Goal: Task Accomplishment & Management: Manage account settings

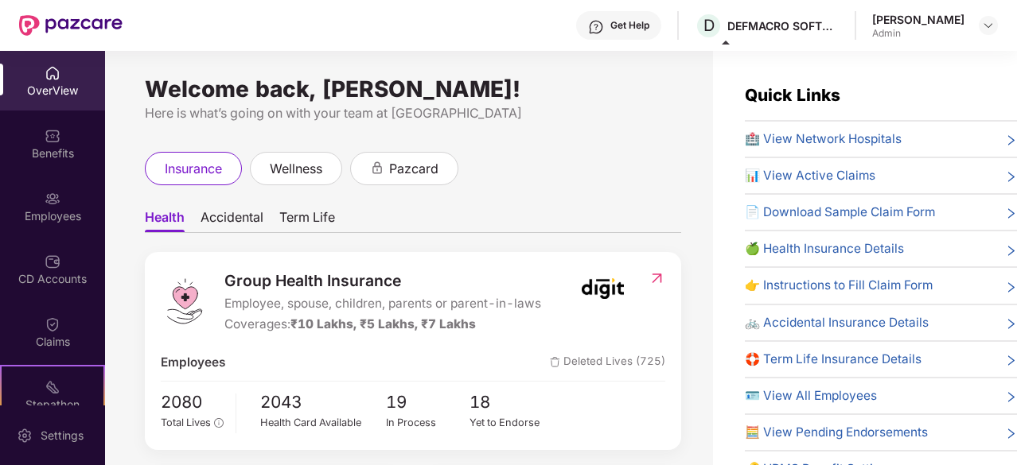
scroll to position [104, 0]
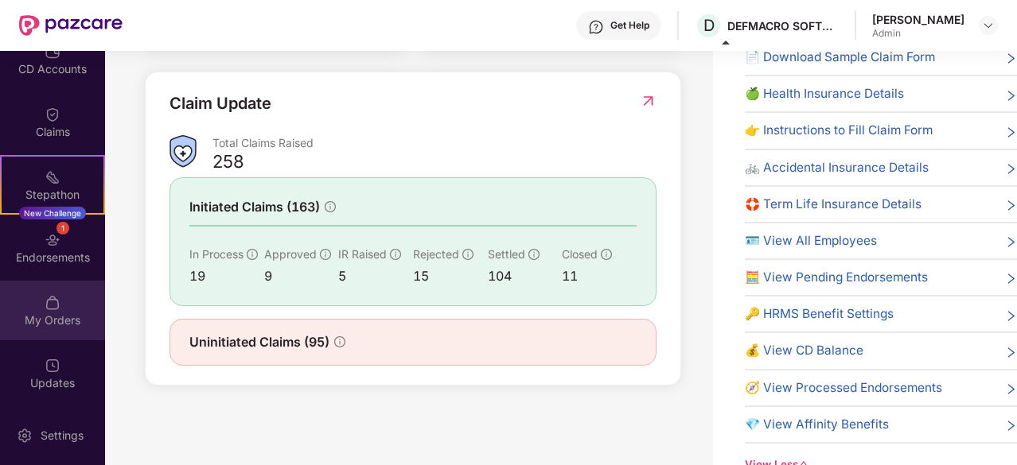
click at [59, 329] on div "My Orders" at bounding box center [52, 311] width 105 height 60
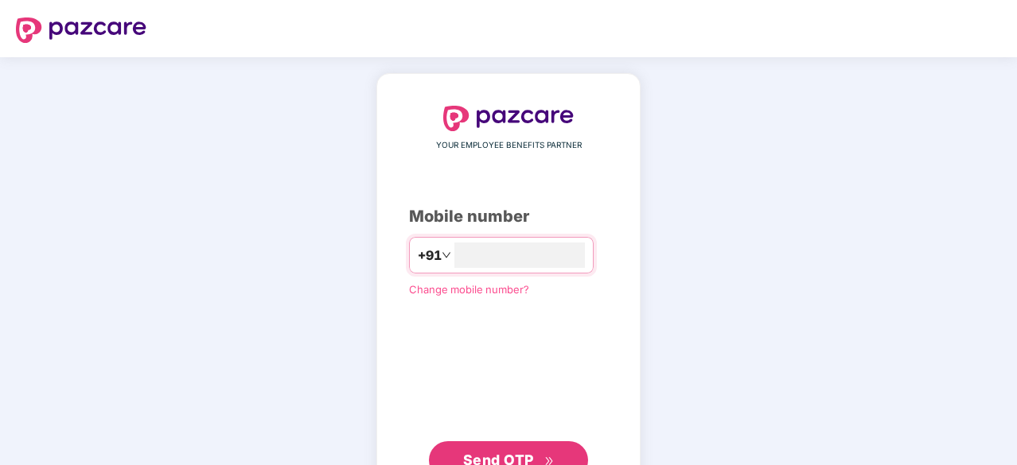
type input "**********"
click at [472, 449] on span "Send OTP" at bounding box center [509, 459] width 92 height 22
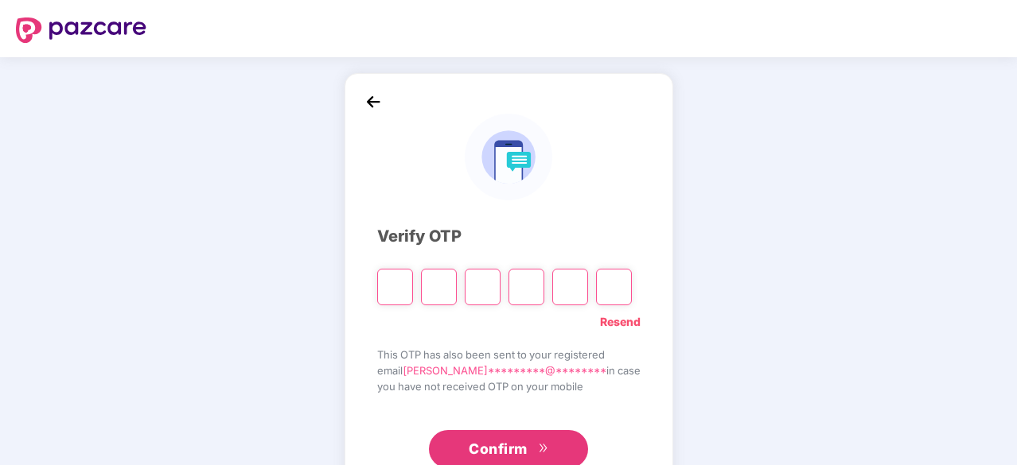
type input "*"
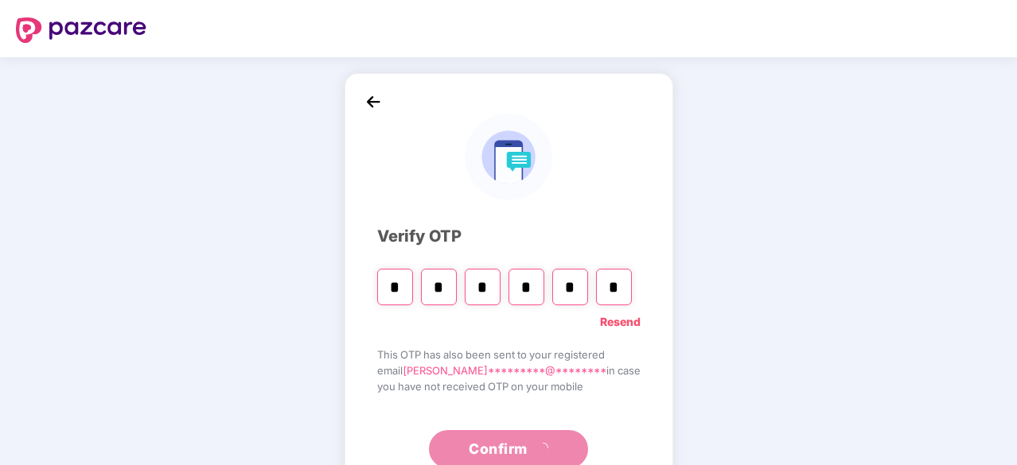
type input "*"
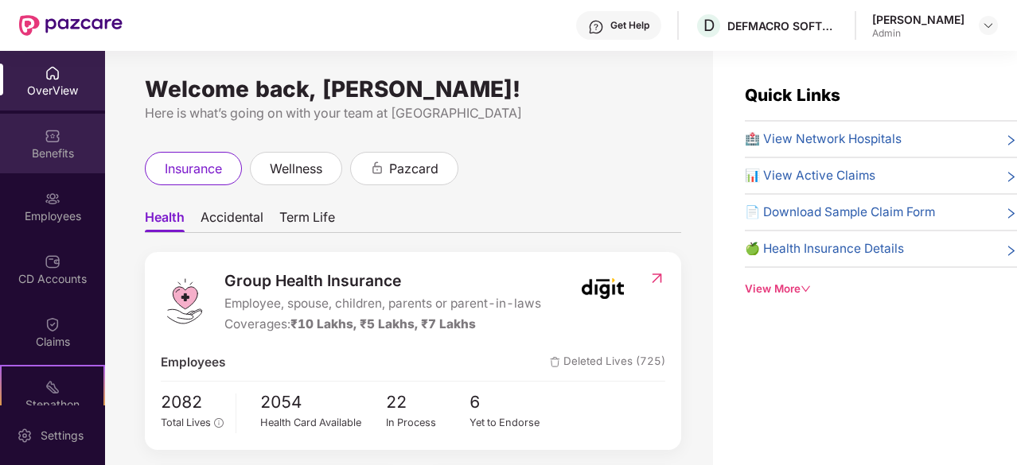
click at [47, 146] on div "Benefits" at bounding box center [52, 154] width 105 height 16
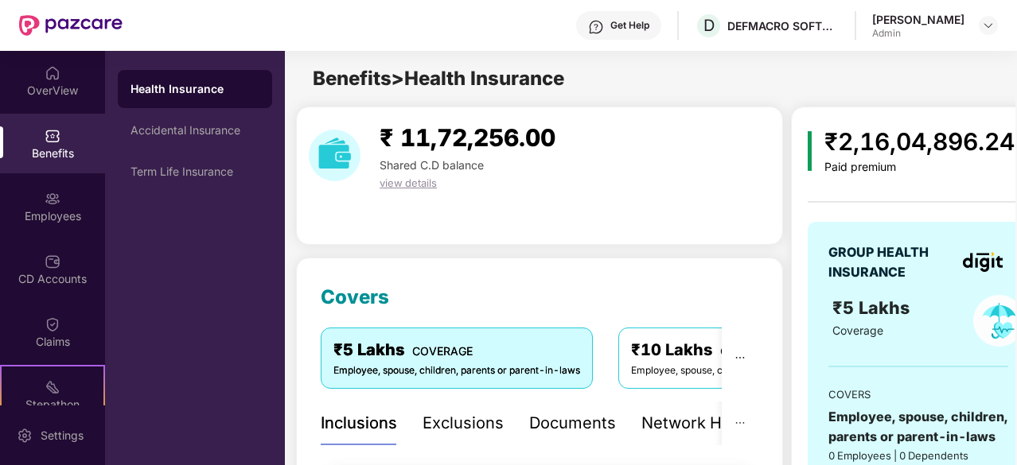
click at [161, 93] on div "Health Insurance" at bounding box center [194, 89] width 129 height 16
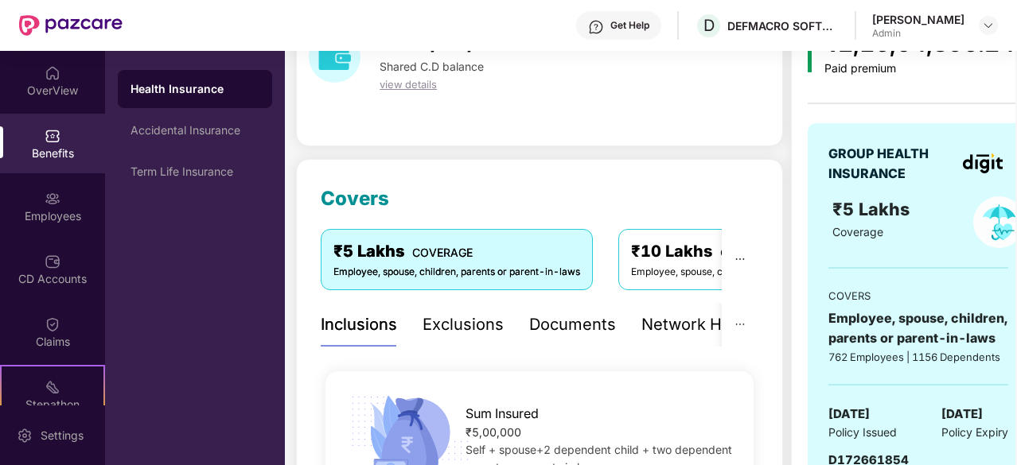
click at [552, 321] on div "Documents" at bounding box center [572, 325] width 87 height 25
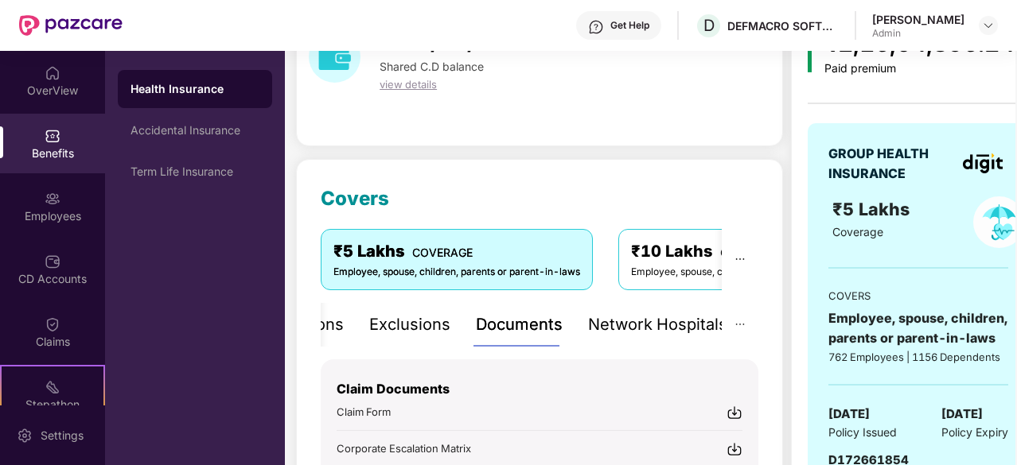
scroll to position [352, 0]
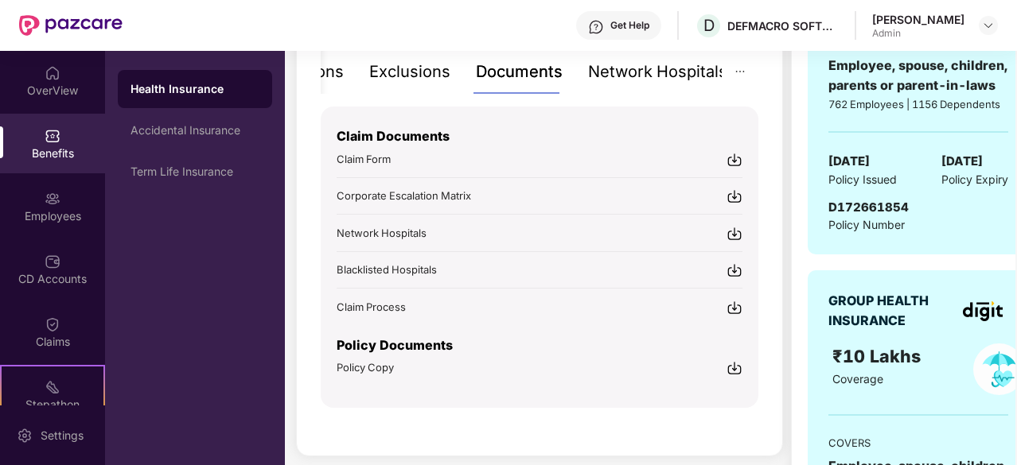
click at [734, 367] on img at bounding box center [734, 368] width 16 height 16
